Goal: Information Seeking & Learning: Learn about a topic

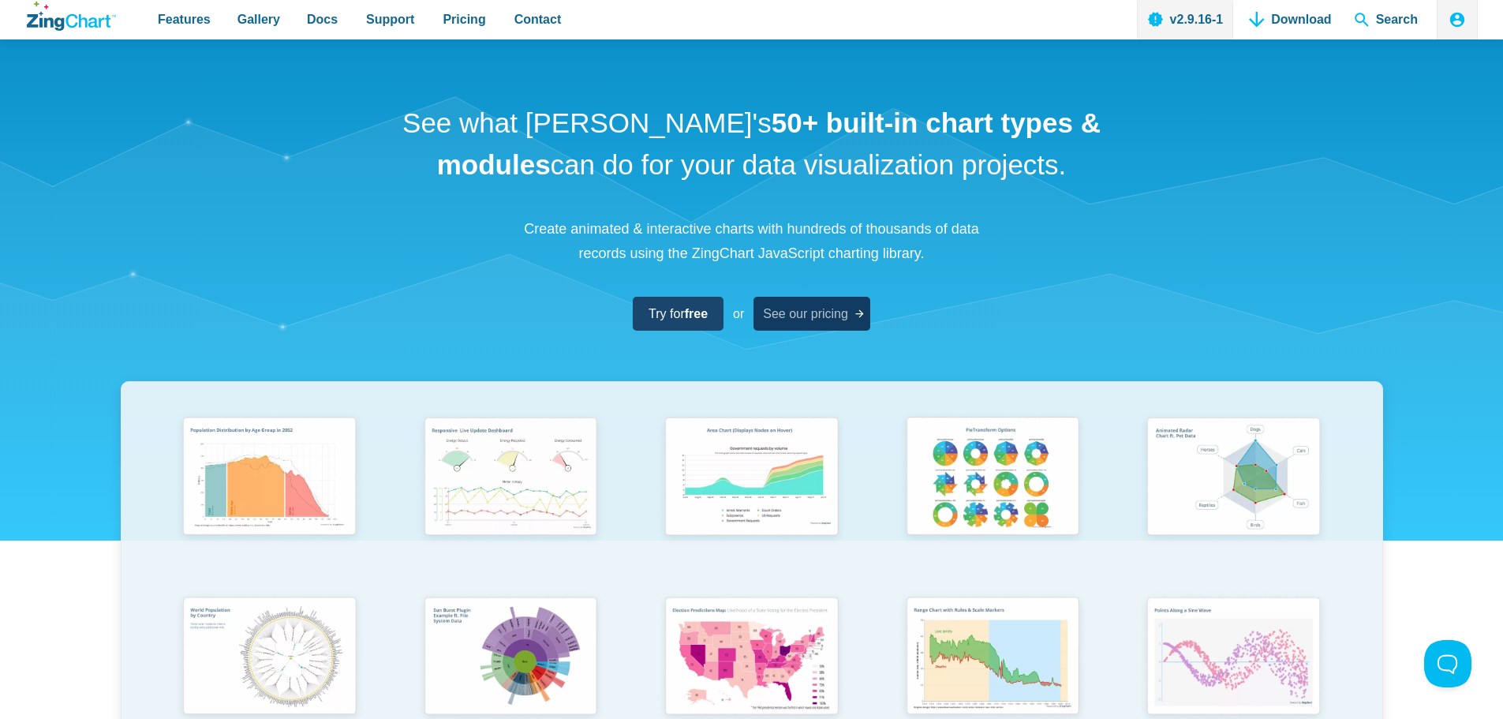
click at [842, 316] on span "See our pricing" at bounding box center [805, 313] width 85 height 21
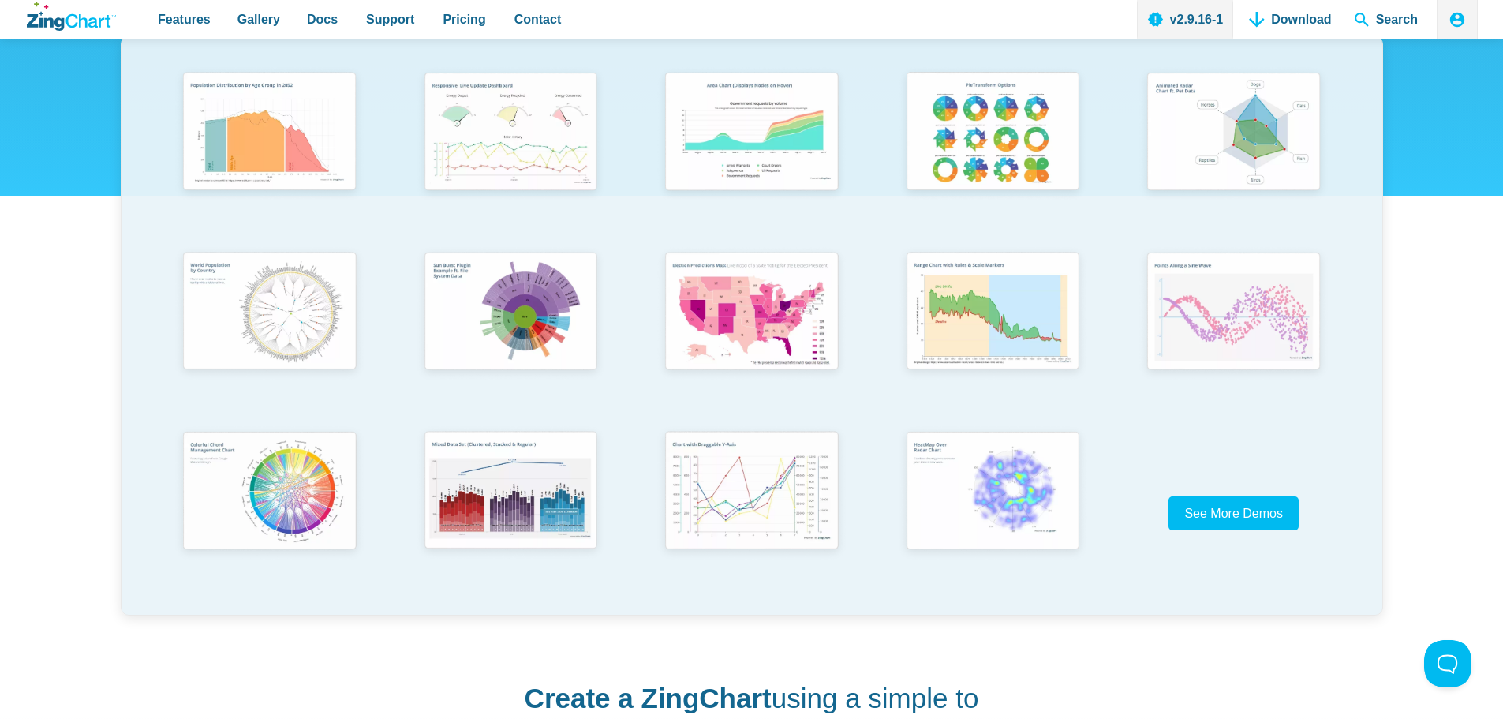
scroll to position [237, 0]
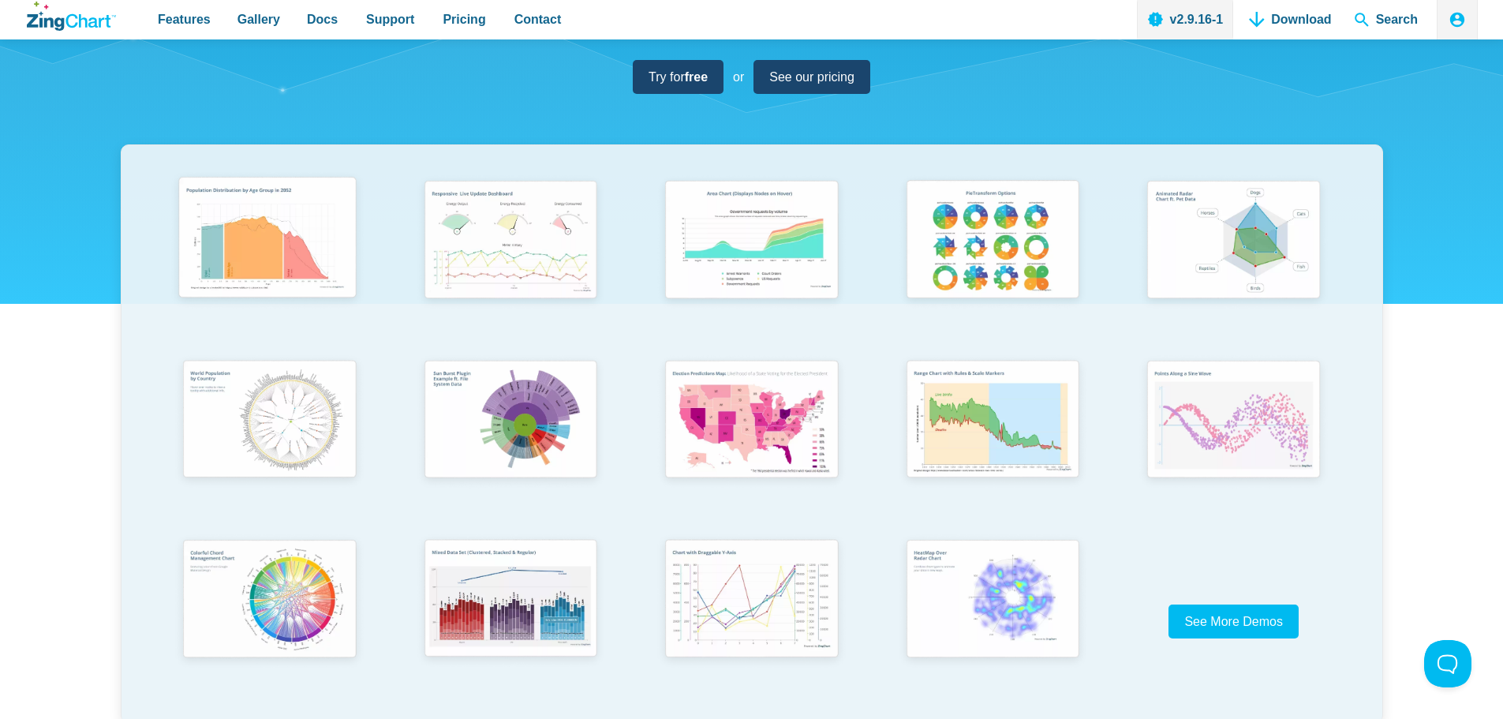
click at [300, 246] on img "App Content" at bounding box center [267, 241] width 199 height 142
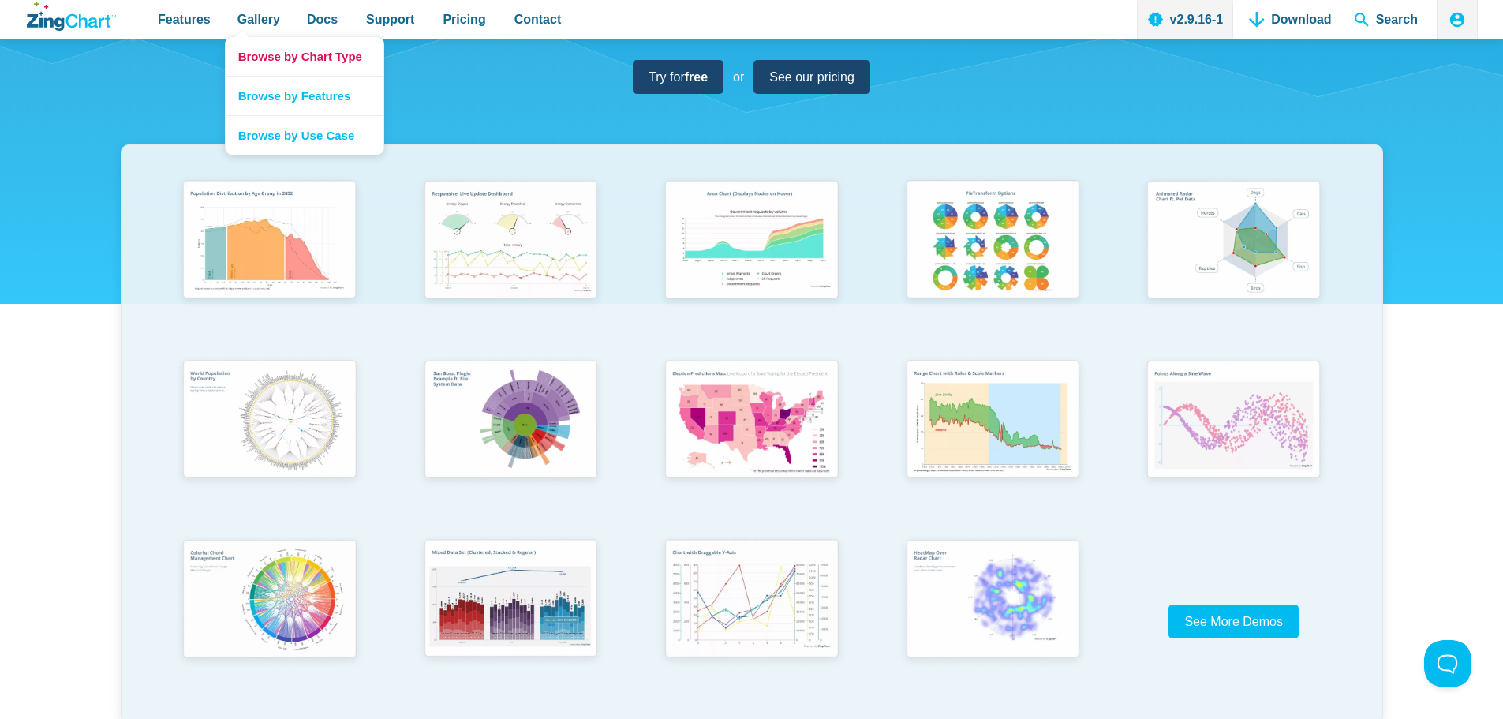
click at [261, 58] on link "Browse by Chart Type" at bounding box center [305, 56] width 158 height 39
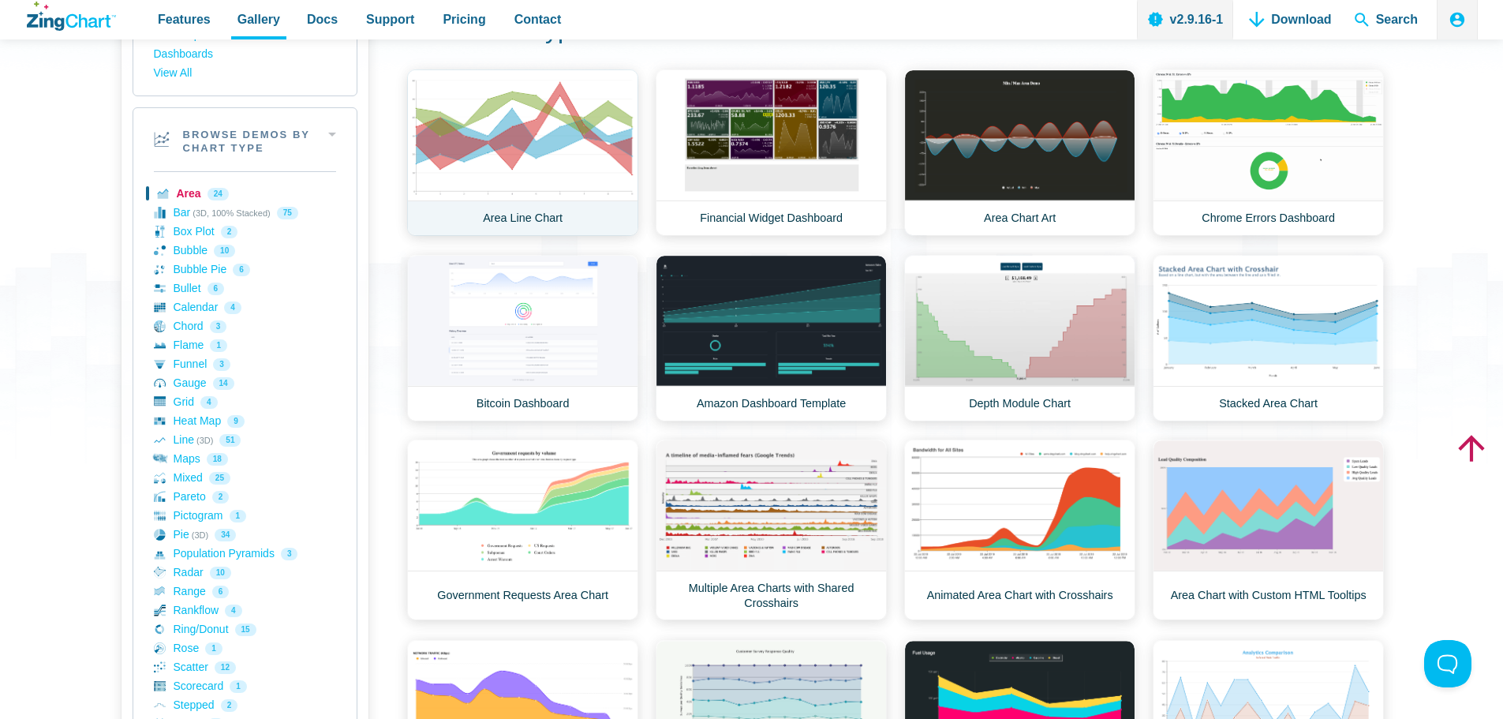
scroll to position [237, 0]
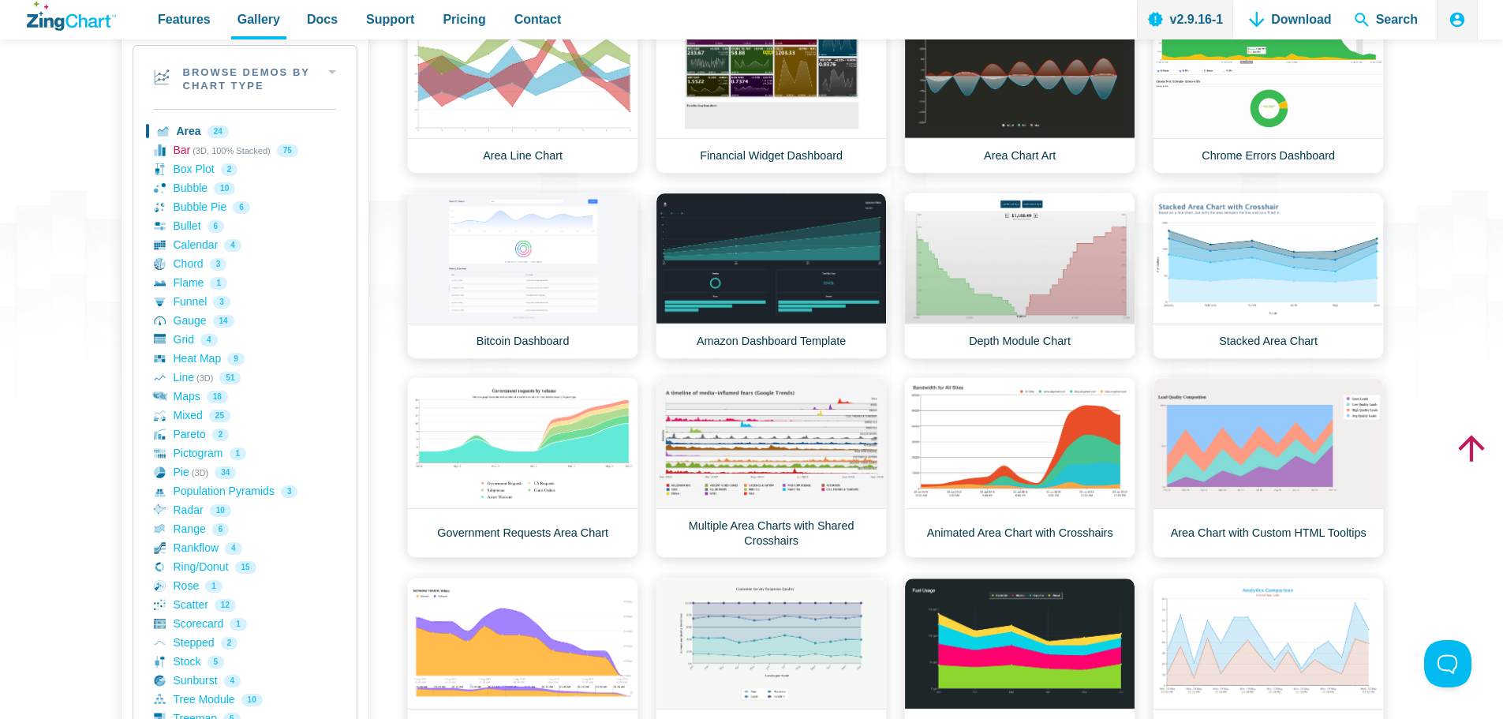
click at [181, 157] on link "Bar (3D, 100% Stacked) 75" at bounding box center [245, 150] width 182 height 19
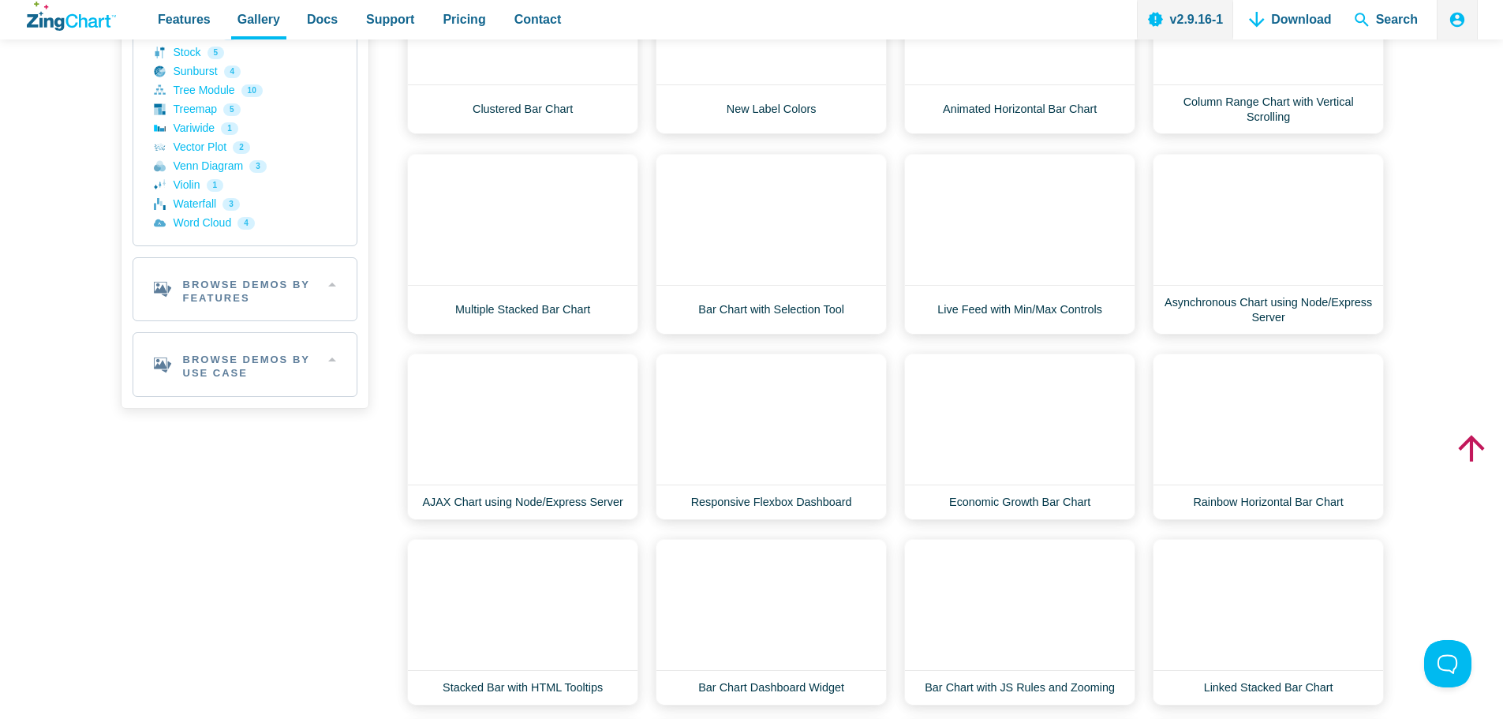
scroll to position [947, 0]
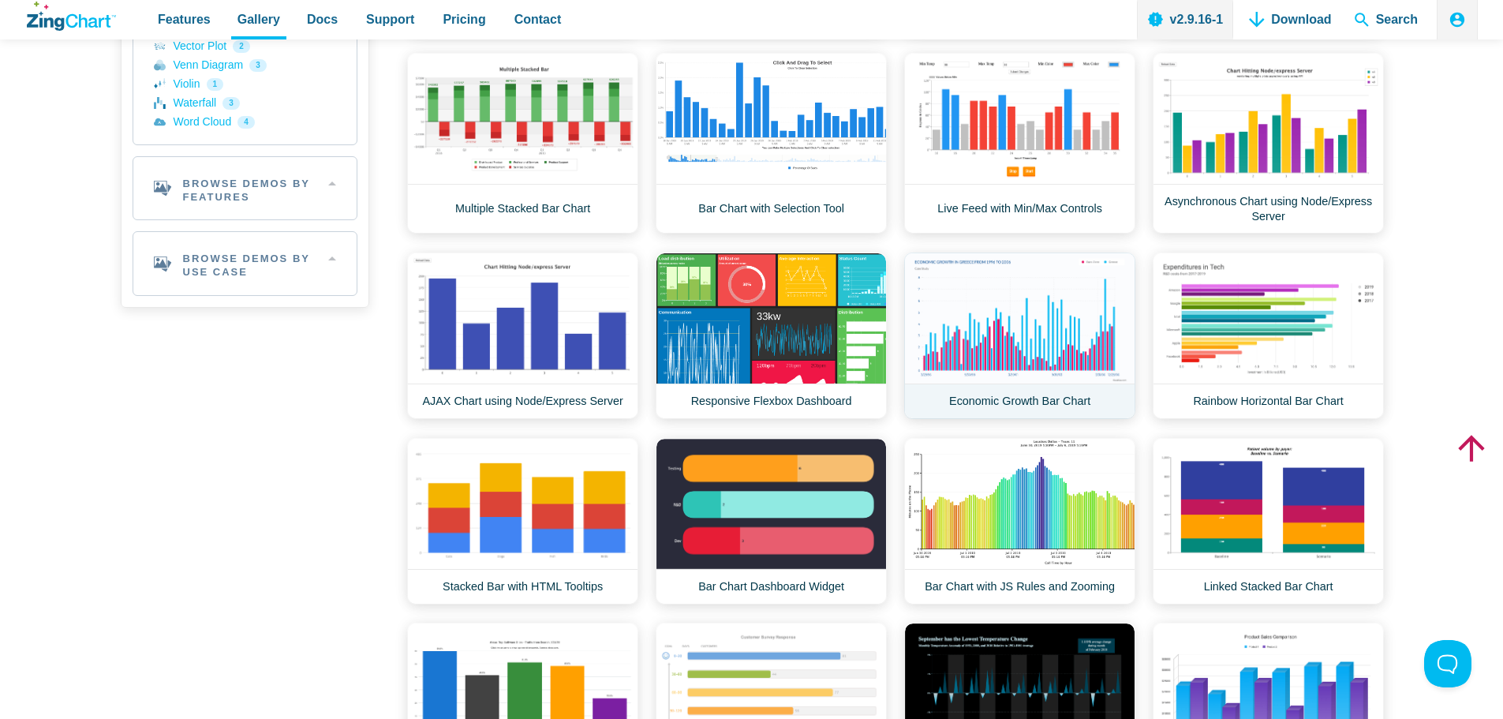
click at [939, 323] on link "Economic Growth Bar Chart" at bounding box center [1019, 335] width 231 height 166
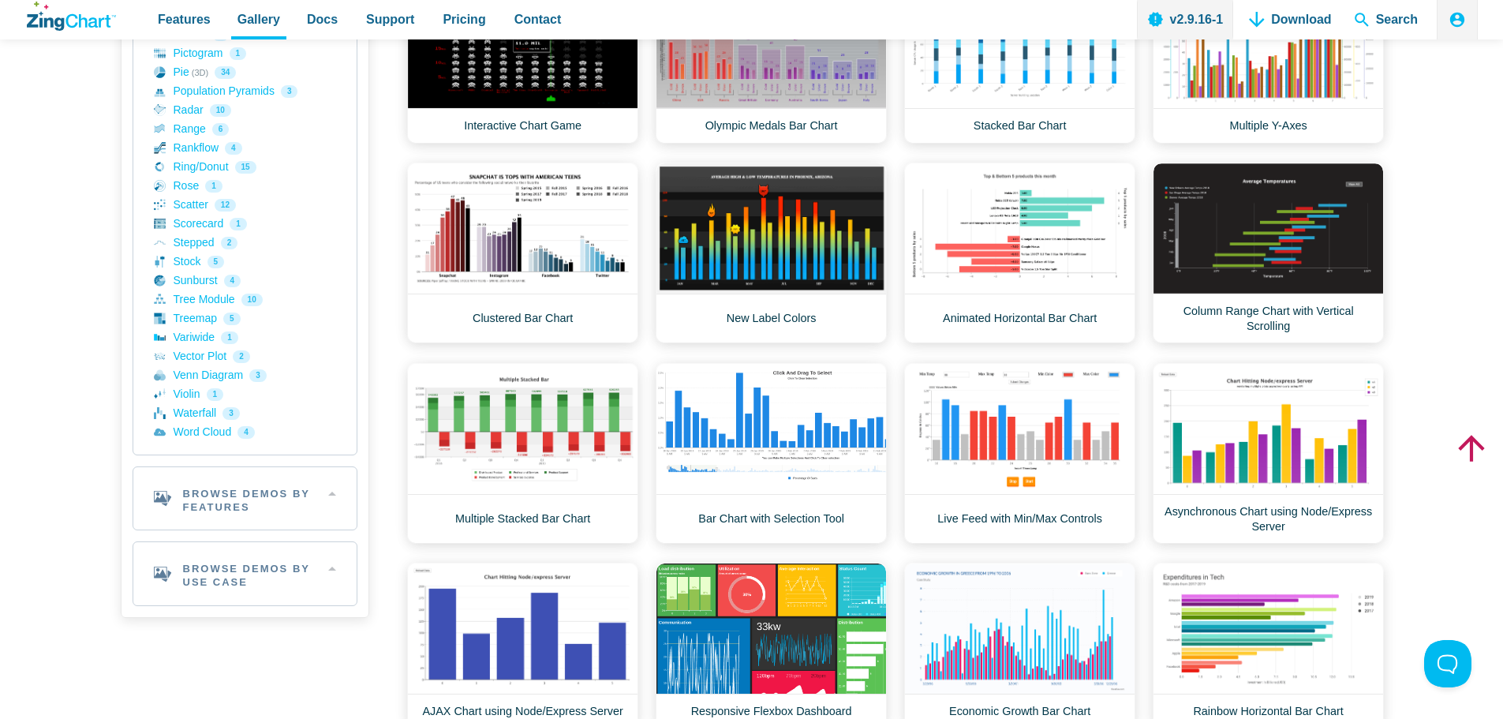
scroll to position [552, 0]
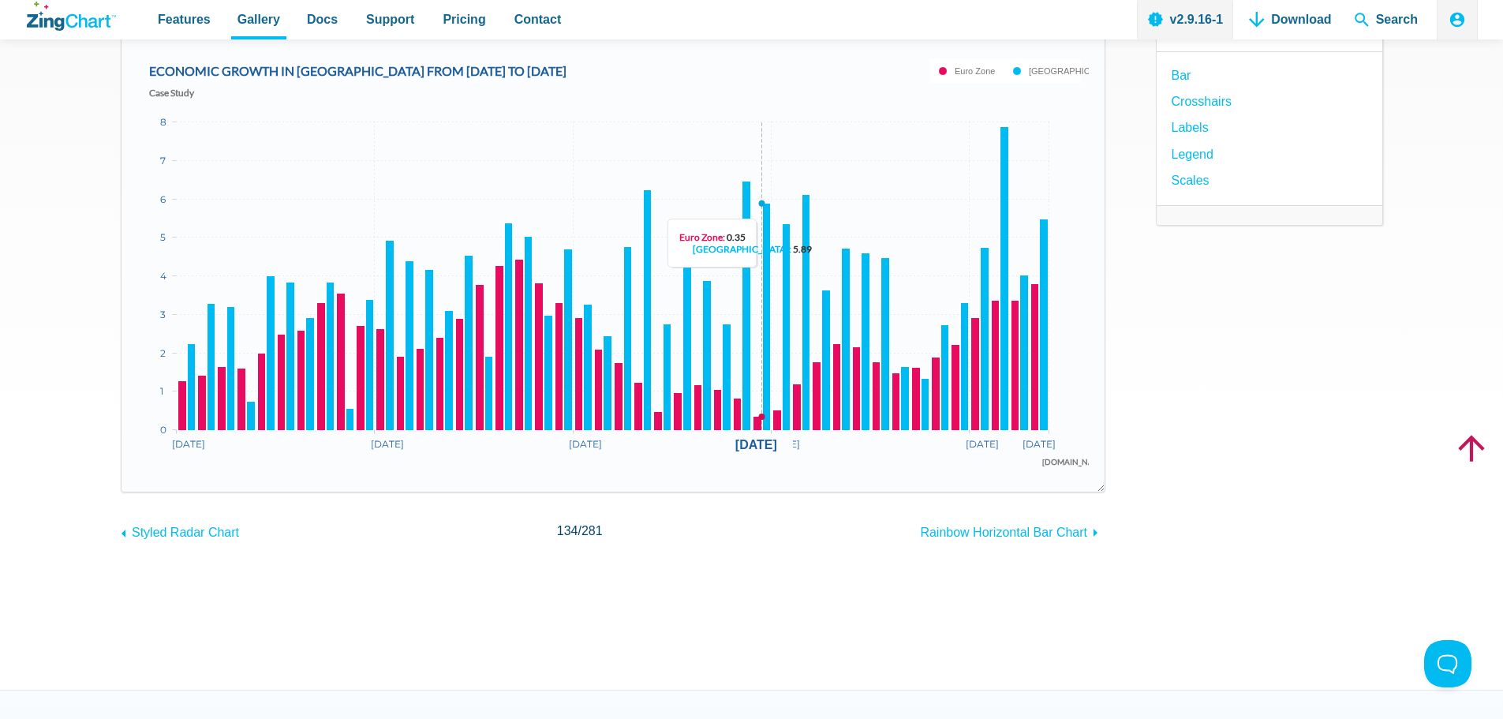
scroll to position [237, 0]
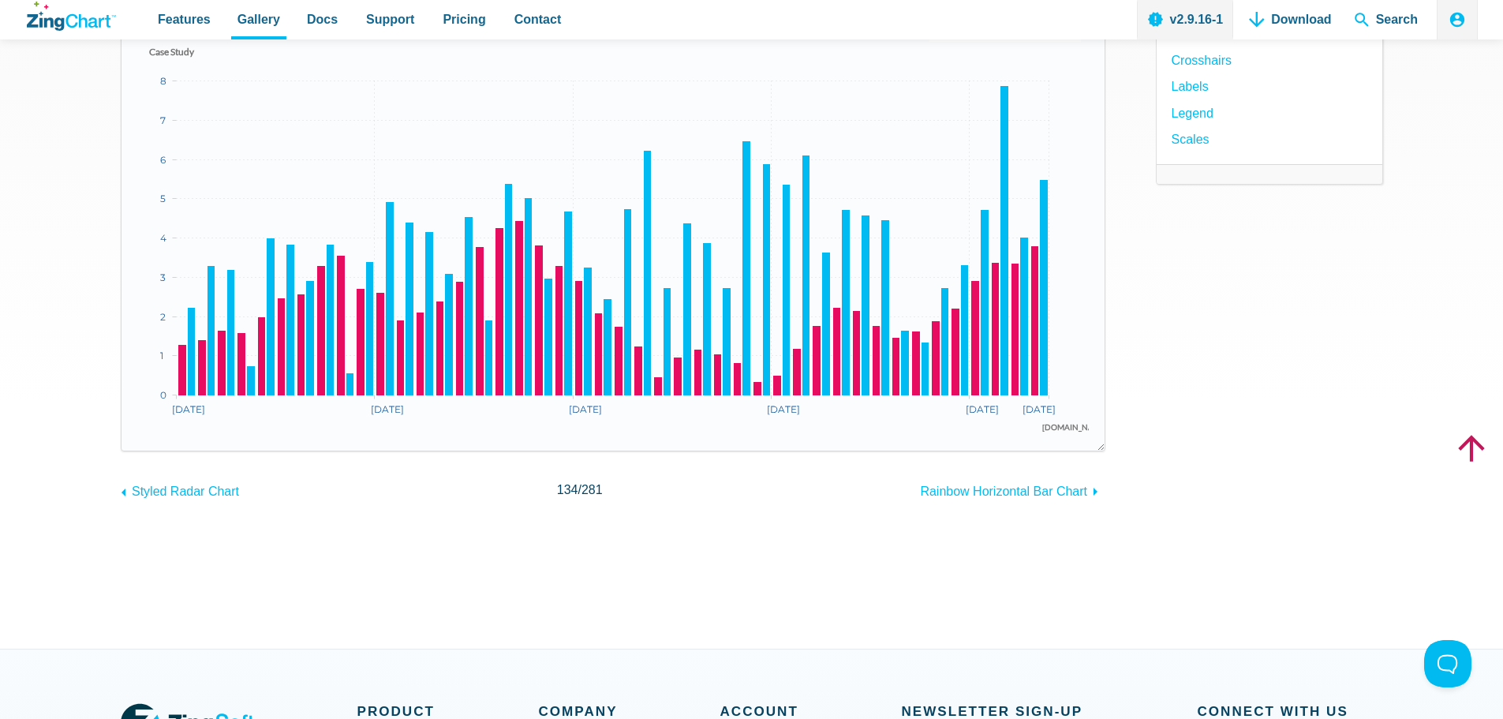
drag, startPoint x: 1099, startPoint y: 447, endPoint x: 959, endPoint y: 433, distance: 141.1
click at [959, 433] on div "Powered by ZingChart ECONOMIC GROWTH IN GREECE FROM 1996 TO 2006 Case Study the…" at bounding box center [613, 223] width 985 height 458
drag, startPoint x: 1097, startPoint y: 448, endPoint x: 1037, endPoint y: 267, distance: 190.6
click at [1037, 267] on div "Powered by ZingChart ECONOMIC GROWTH IN GREECE FROM 1996 TO 2006 Case Study the…" at bounding box center [613, 223] width 985 height 458
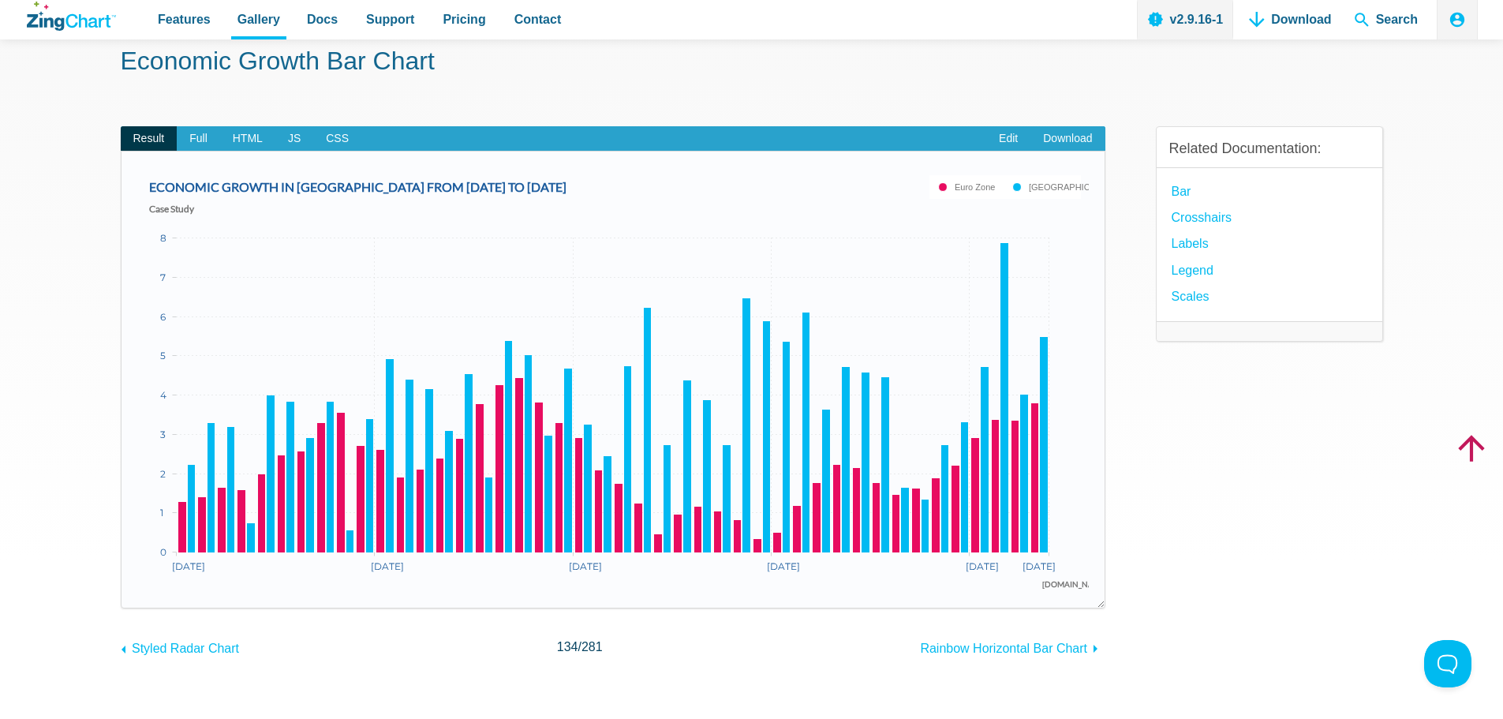
scroll to position [79, 0]
click at [191, 133] on span "Full" at bounding box center [198, 139] width 43 height 25
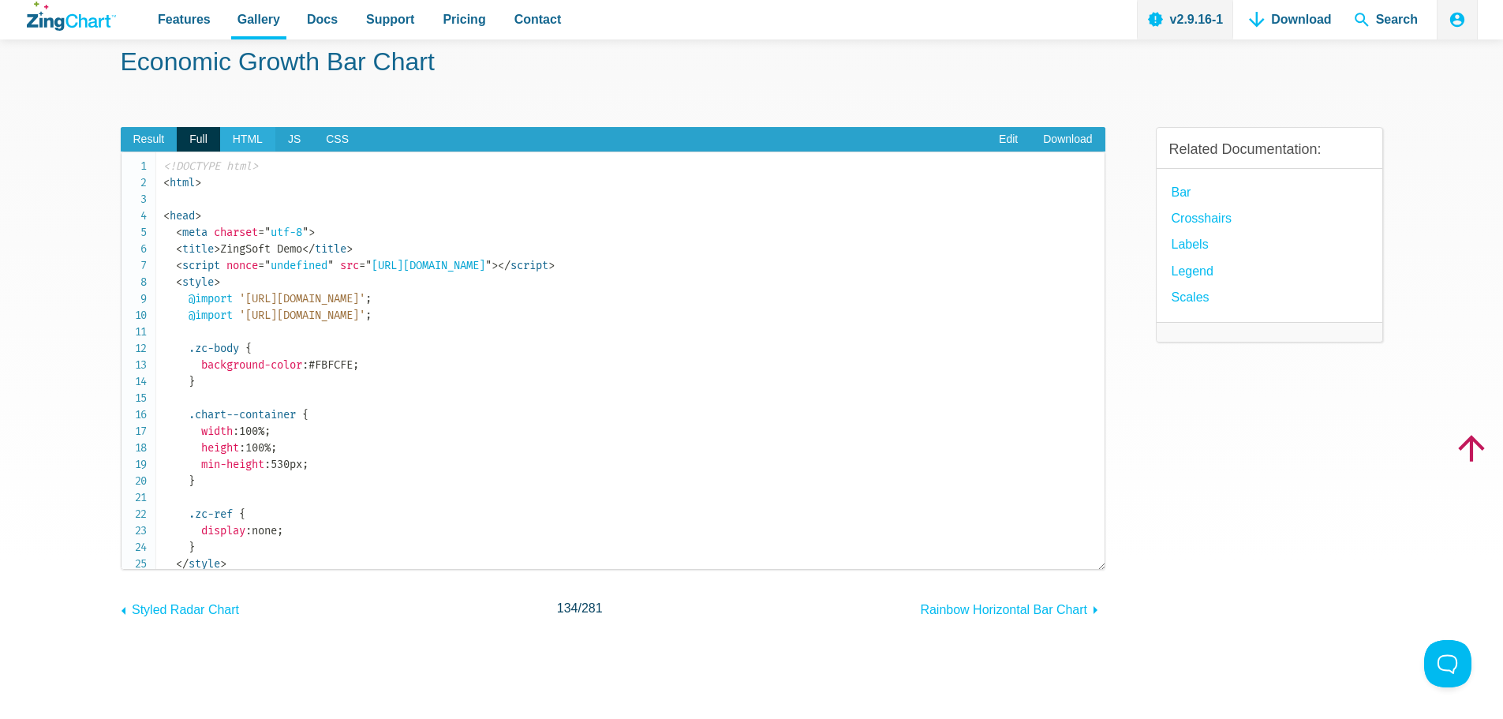
click at [244, 136] on span "HTML" at bounding box center [247, 139] width 55 height 25
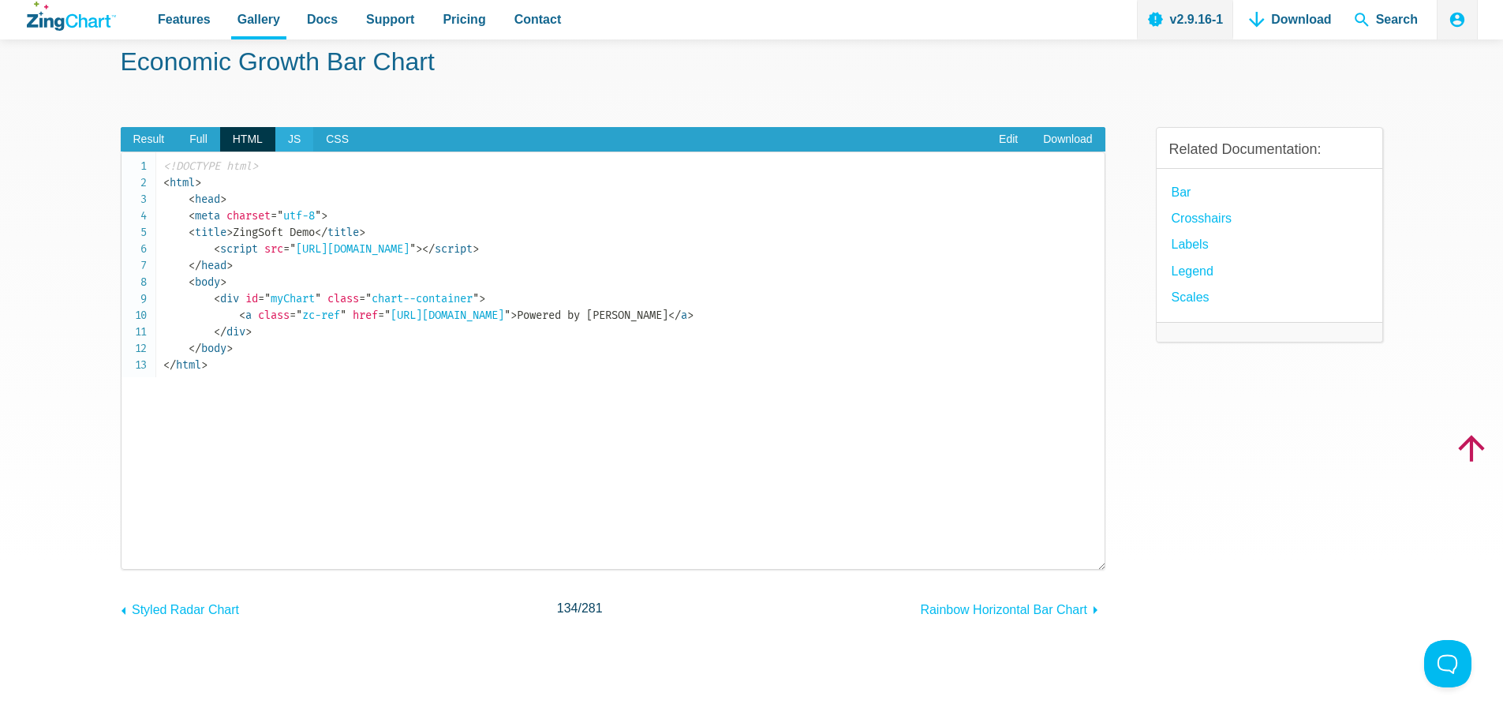
click at [289, 140] on span "JS" at bounding box center [294, 139] width 38 height 25
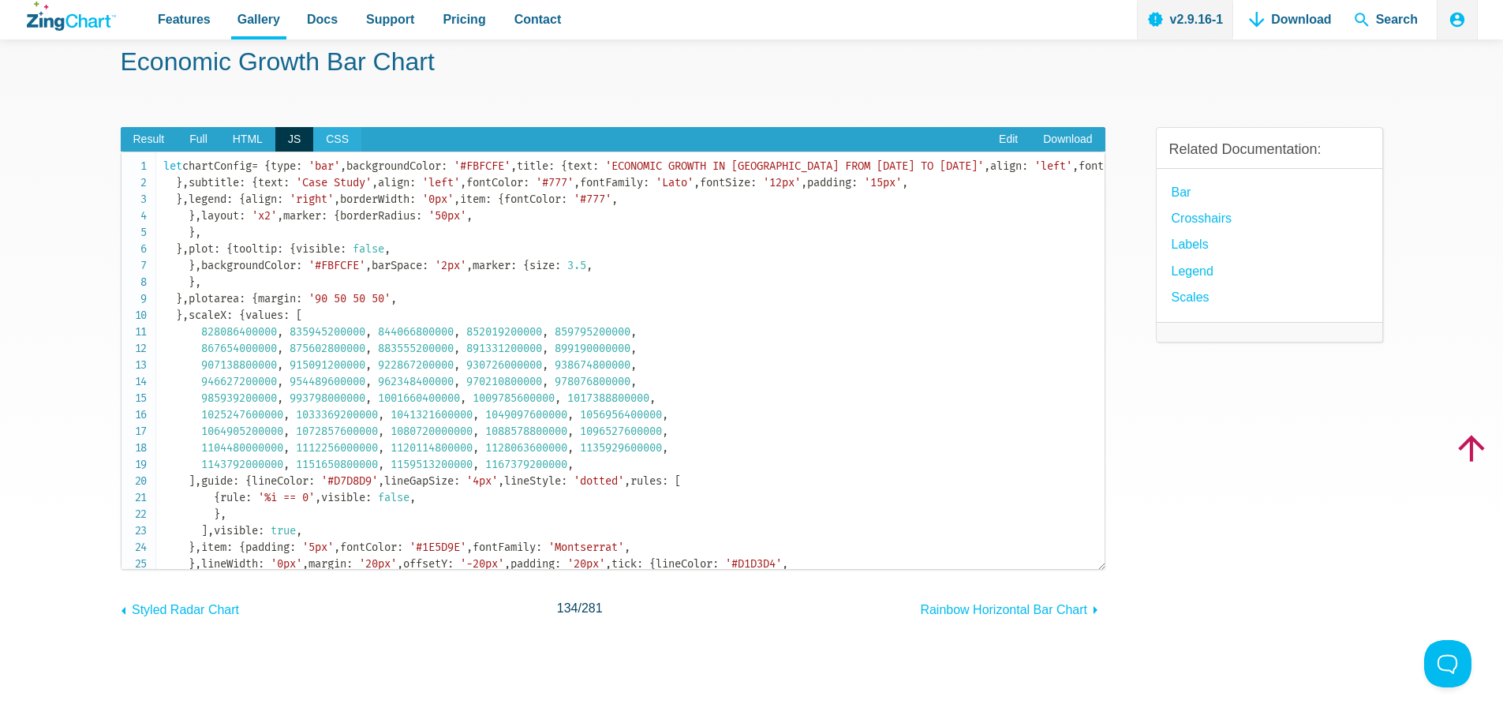
click at [332, 138] on span "CSS" at bounding box center [337, 139] width 48 height 25
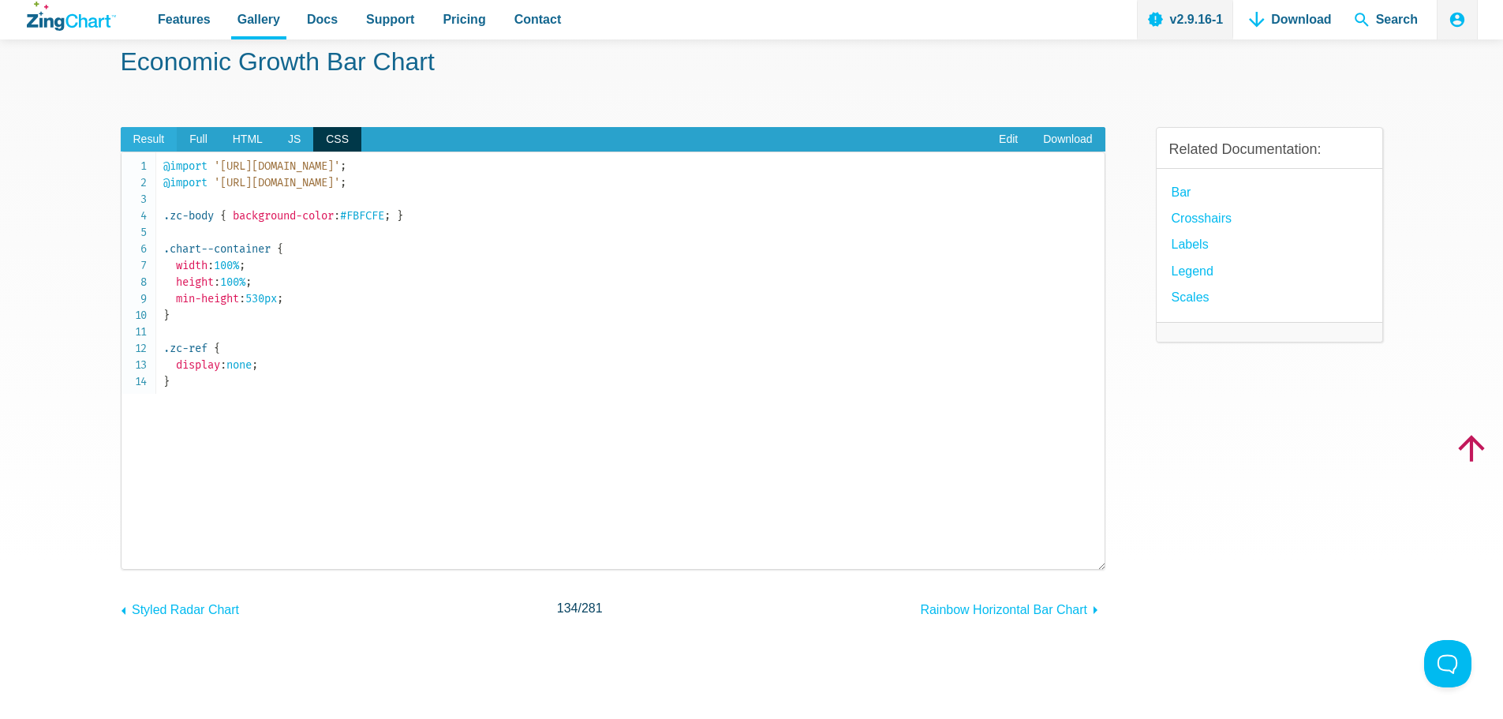
click at [163, 140] on span "Result" at bounding box center [149, 139] width 57 height 25
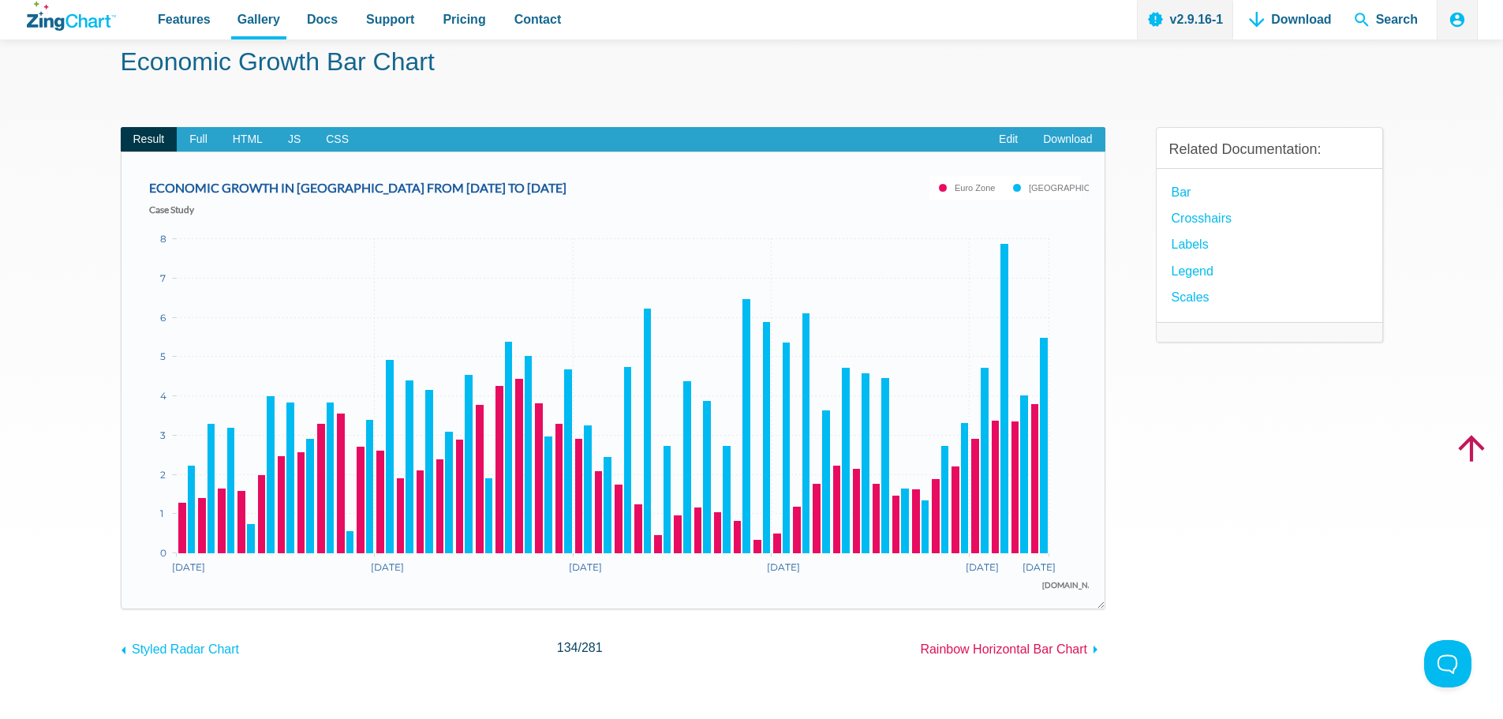
click at [1036, 654] on span "Rainbow Horizontal Bar Chart" at bounding box center [1003, 648] width 167 height 13
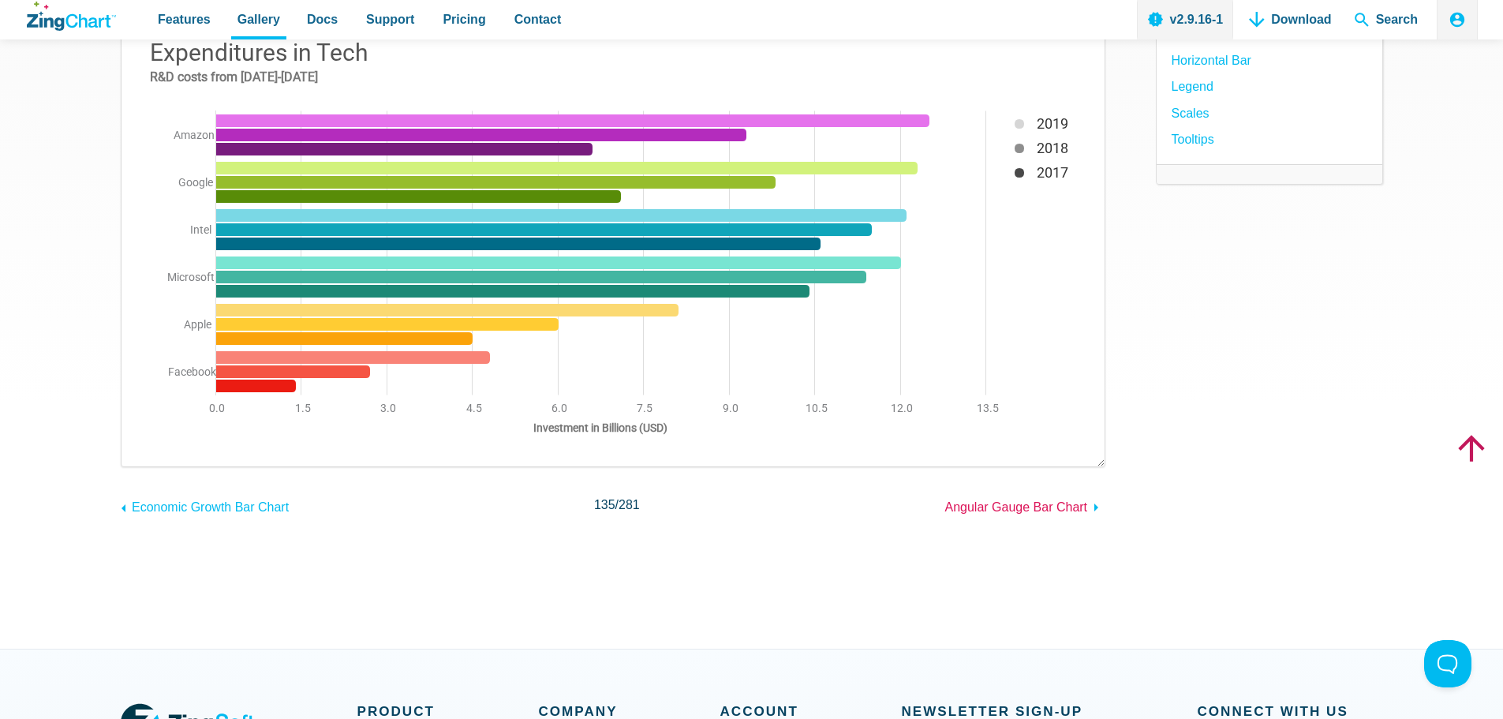
click at [1012, 507] on span "Angular Gauge Bar Chart" at bounding box center [1016, 506] width 143 height 13
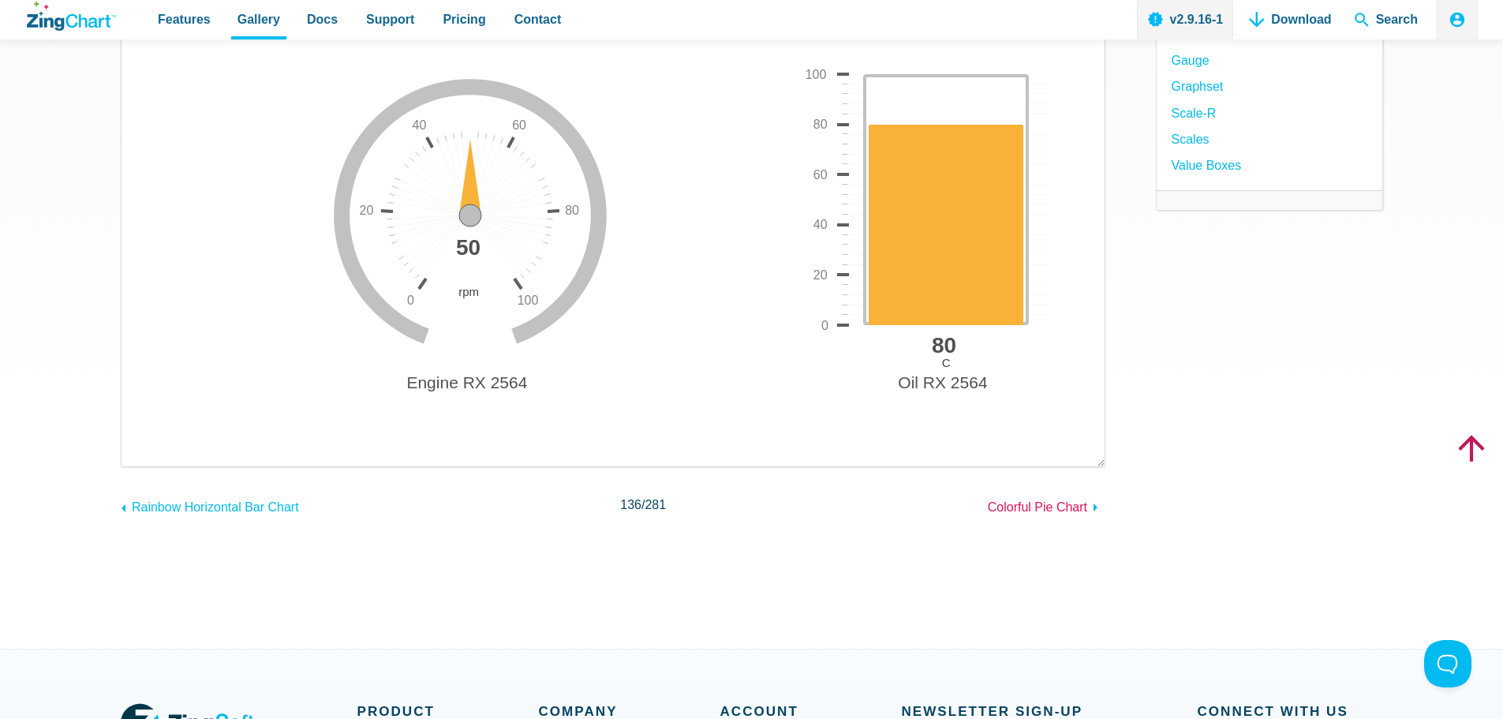
click at [1030, 506] on span "Colorful Pie Chart" at bounding box center [1037, 506] width 99 height 13
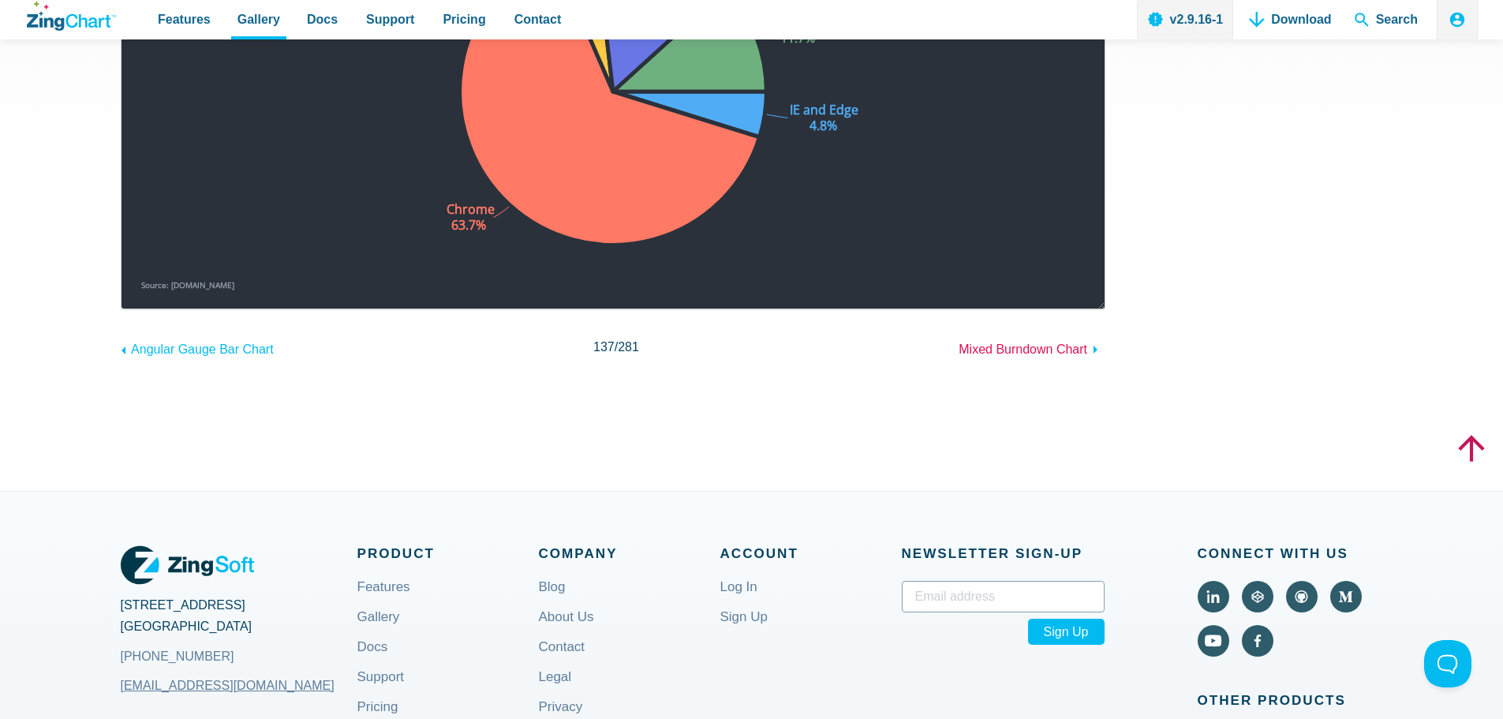
click at [1042, 346] on span "Mixed Burndown Chart" at bounding box center [1023, 348] width 129 height 13
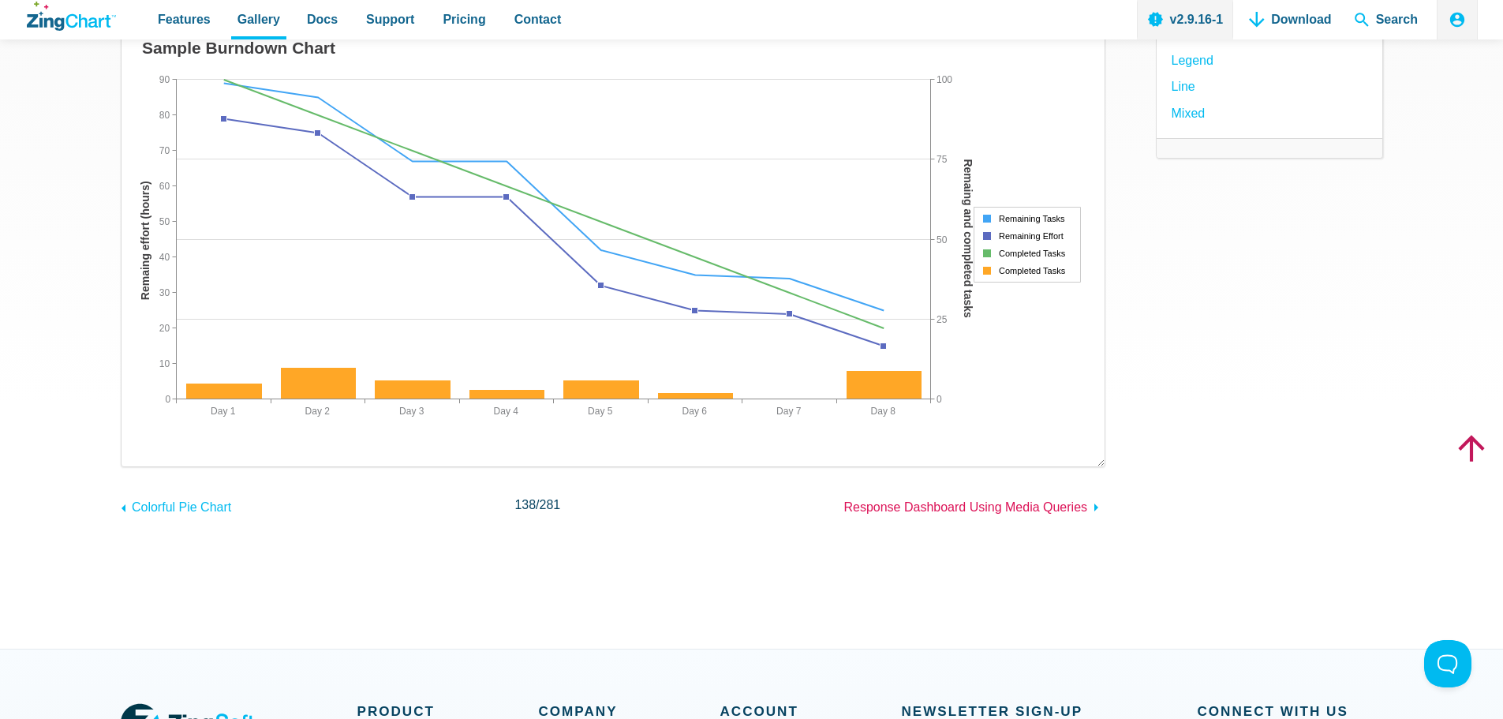
click at [986, 506] on span "Response Dashboard Using Media Queries" at bounding box center [965, 506] width 244 height 13
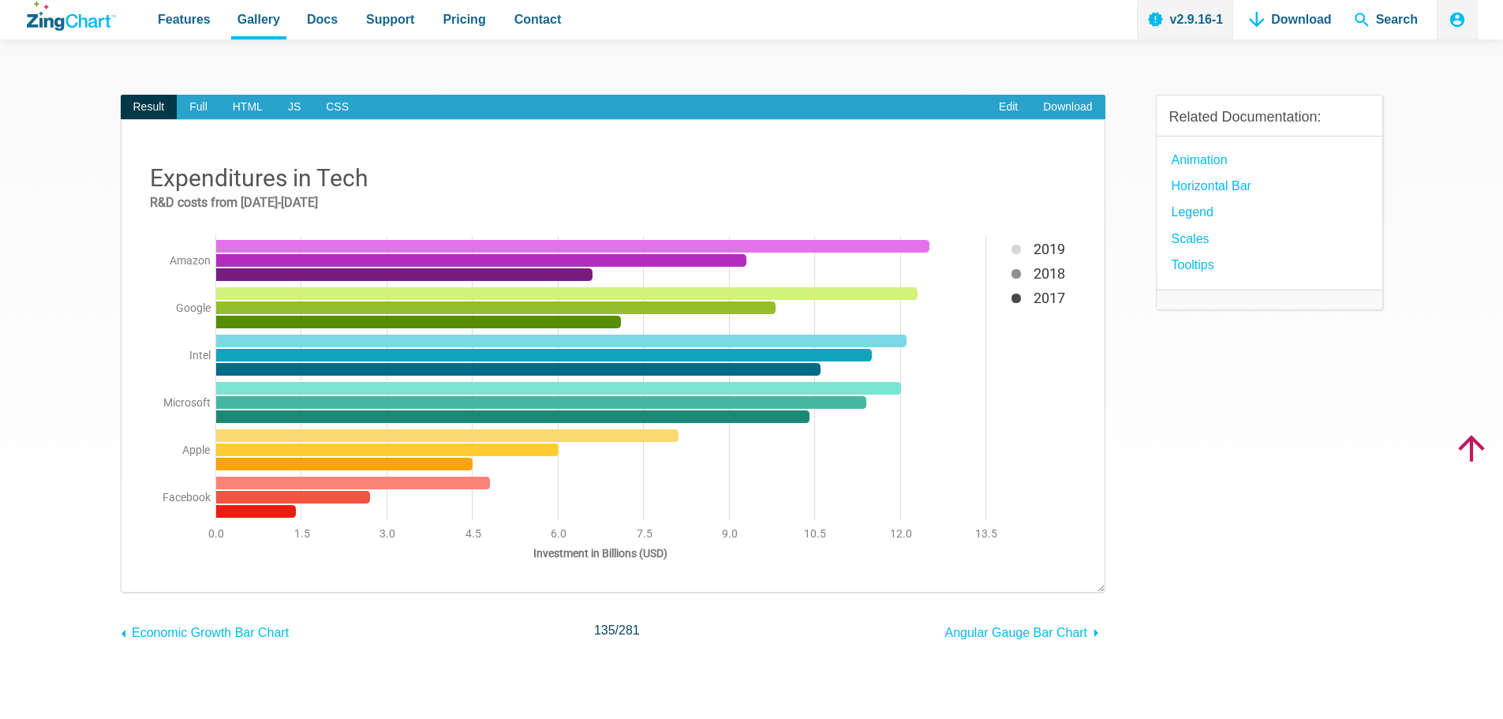
scroll to position [79, 0]
